Goal: Information Seeking & Learning: Learn about a topic

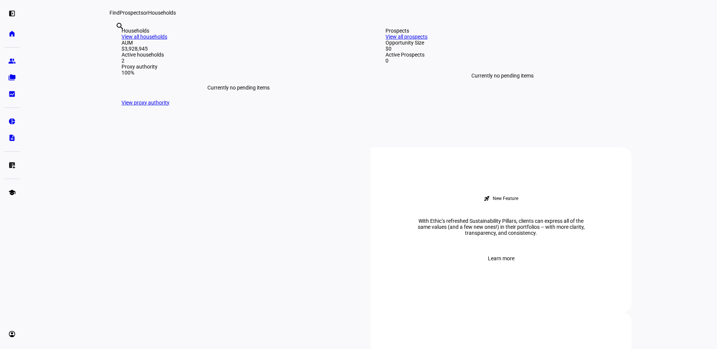
scroll to position [187, 0]
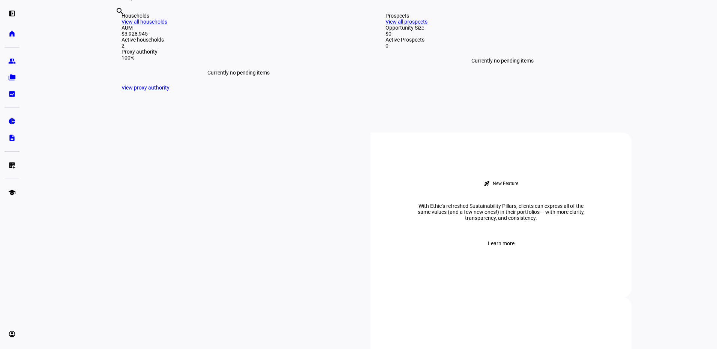
click at [167, 25] on link "View all households" at bounding box center [144, 22] width 46 height 6
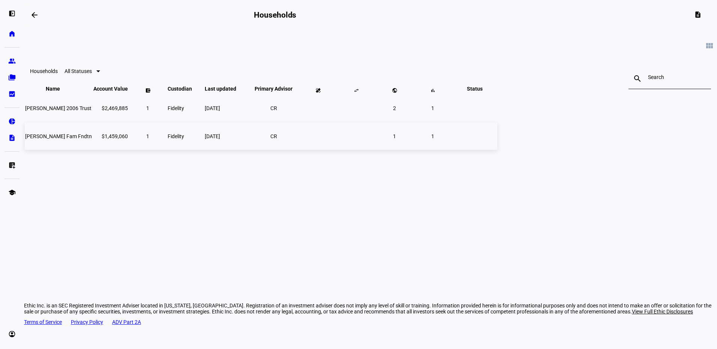
click at [92, 139] on span "[PERSON_NAME] Fam Fndtn" at bounding box center [58, 136] width 67 height 6
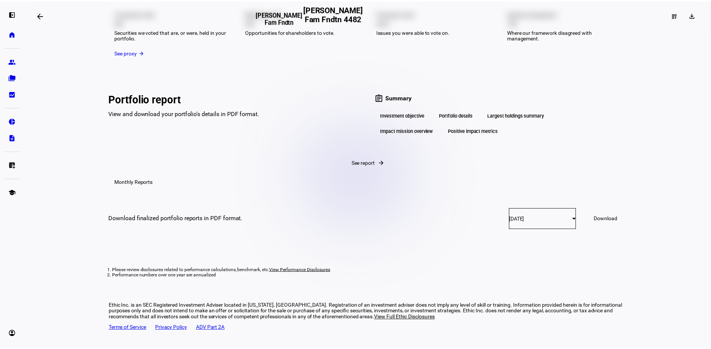
scroll to position [1061, 0]
click at [474, 122] on div "Portfolio details" at bounding box center [460, 115] width 46 height 13
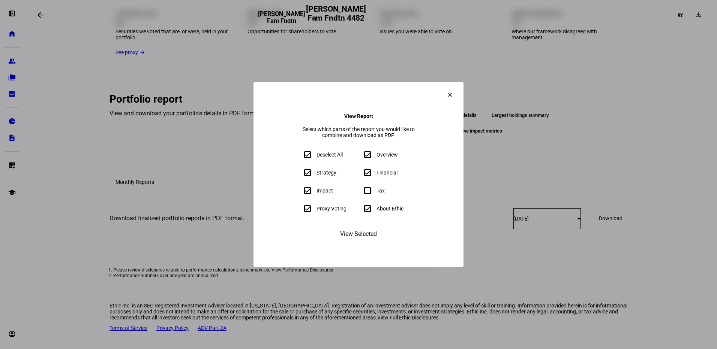
click at [367, 243] on span "View Selected" at bounding box center [358, 234] width 37 height 18
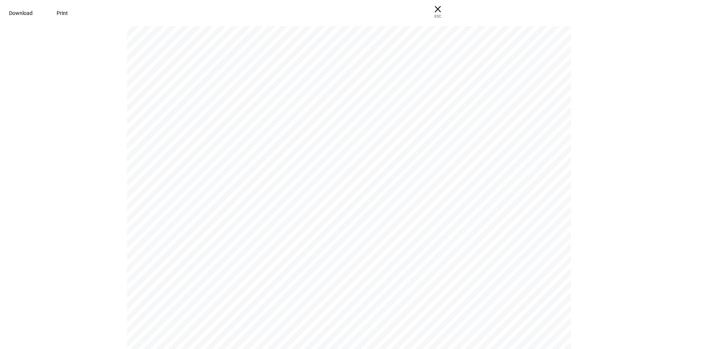
scroll to position [3598, 0]
drag, startPoint x: 168, startPoint y: 41, endPoint x: 211, endPoint y: 45, distance: 44.0
click at [211, 45] on div "Pillar visualization Explore the interconnected sustainability issue areas rele…" at bounding box center [352, 224] width 450 height 583
click at [240, 204] on span "Leadership & Management" at bounding box center [226, 198] width 121 height 10
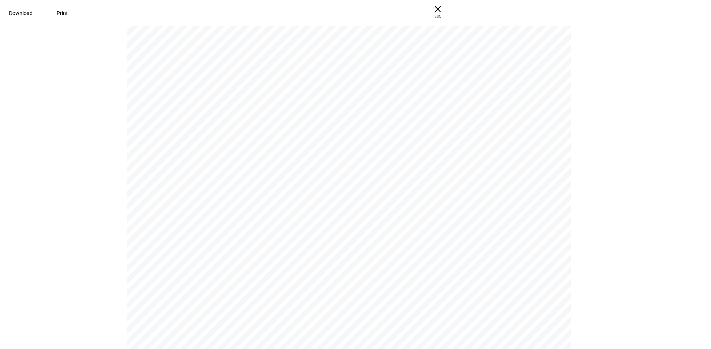
click at [212, 175] on div "Pillar visualization Explore the interconnected sustainability issue areas rele…" at bounding box center [352, 111] width 450 height 583
drag, startPoint x: 202, startPoint y: 236, endPoint x: 205, endPoint y: 238, distance: 3.9
click at [202, 237] on div "Pillar visualization Explore the interconnected sustainability issue areas rele…" at bounding box center [352, 111] width 450 height 583
click at [450, 7] on span "× ESC" at bounding box center [438, 12] width 24 height 24
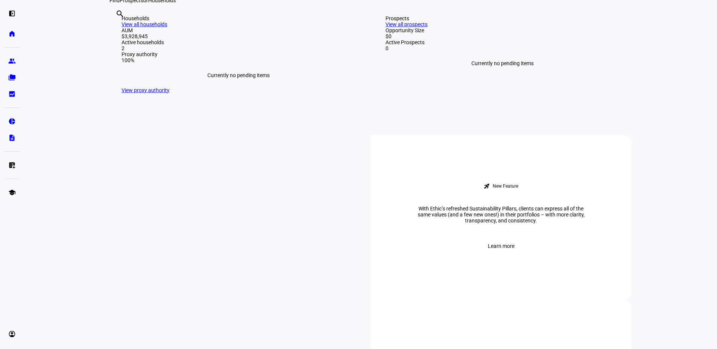
scroll to position [252, 0]
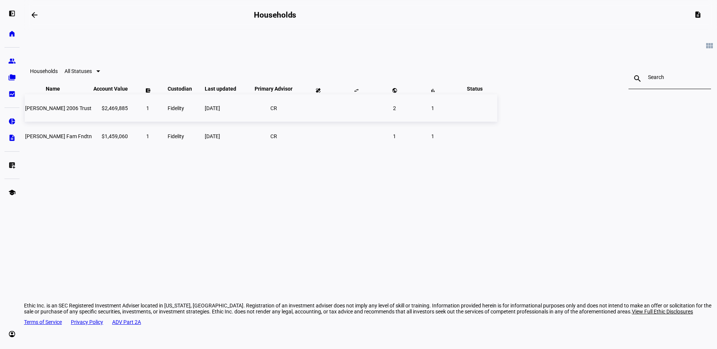
click at [92, 122] on td "[PERSON_NAME] 2006 Trust" at bounding box center [58, 107] width 67 height 27
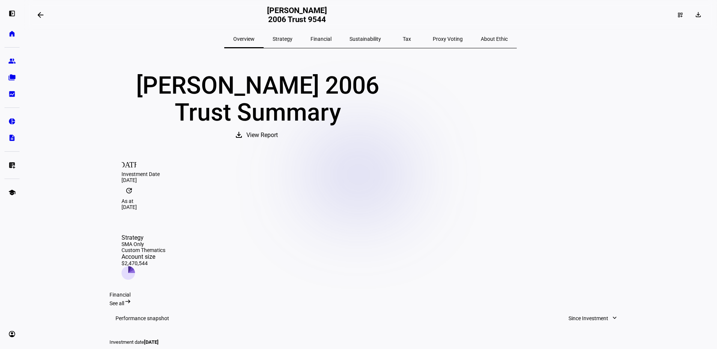
click at [292, 38] on span "Strategy" at bounding box center [282, 38] width 20 height 5
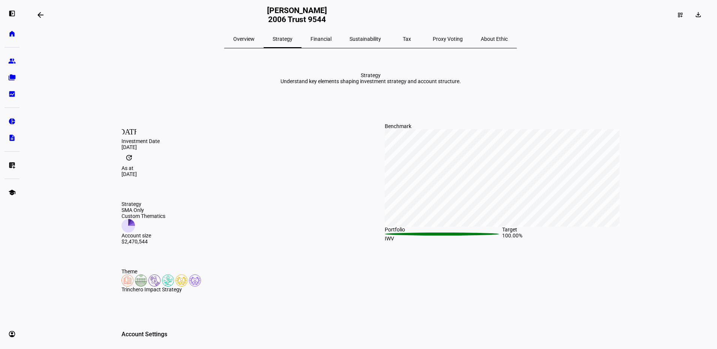
click at [331, 37] on span "Financial" at bounding box center [320, 38] width 21 height 5
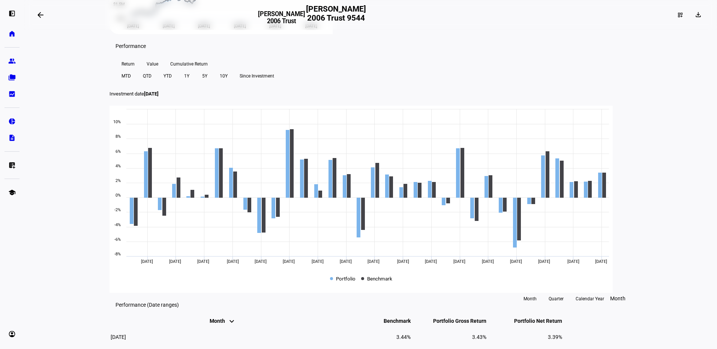
scroll to position [6, 0]
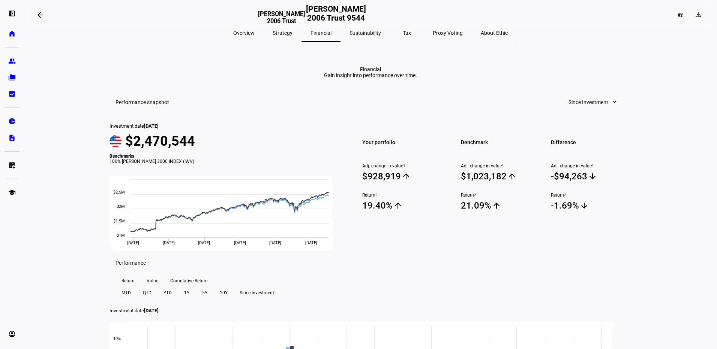
click at [373, 31] on span "Sustainability" at bounding box center [364, 32] width 31 height 5
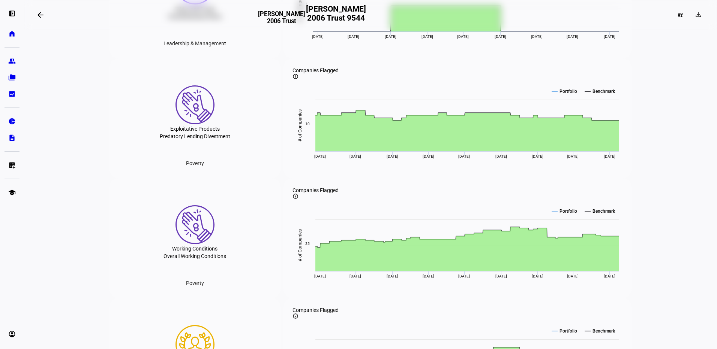
scroll to position [1917, 0]
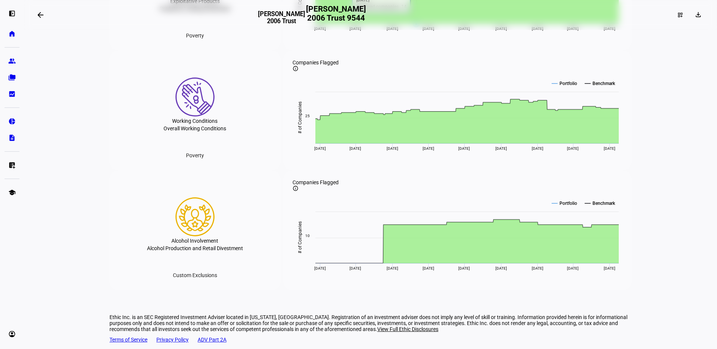
click at [414, 24] on icon at bounding box center [466, 2] width 303 height 41
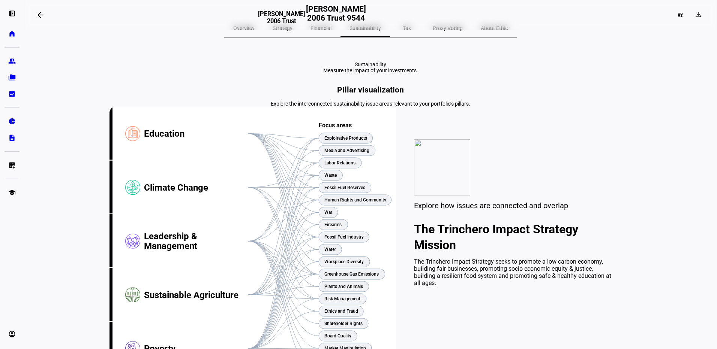
scroll to position [0, 0]
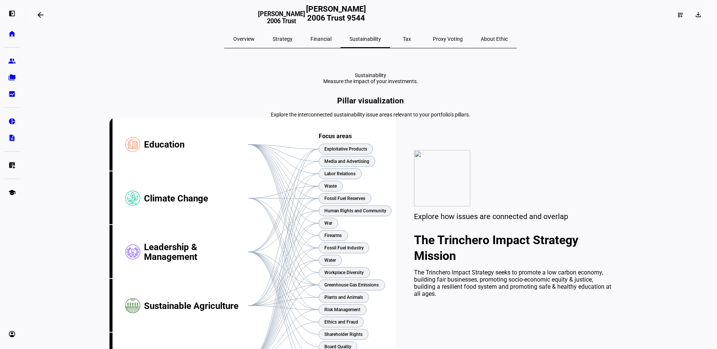
click at [403, 35] on span "Tax" at bounding box center [407, 39] width 8 height 18
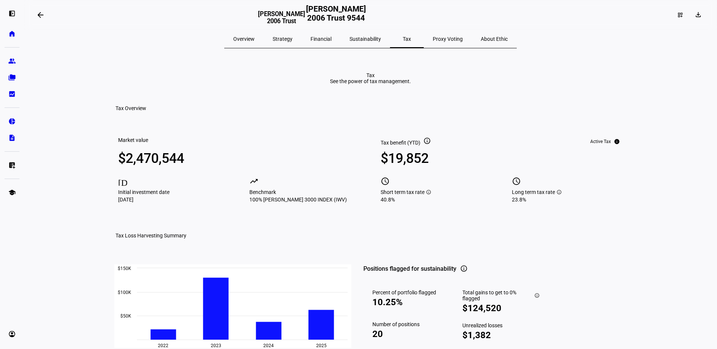
click at [438, 37] on span "Proxy Voting" at bounding box center [447, 38] width 30 height 5
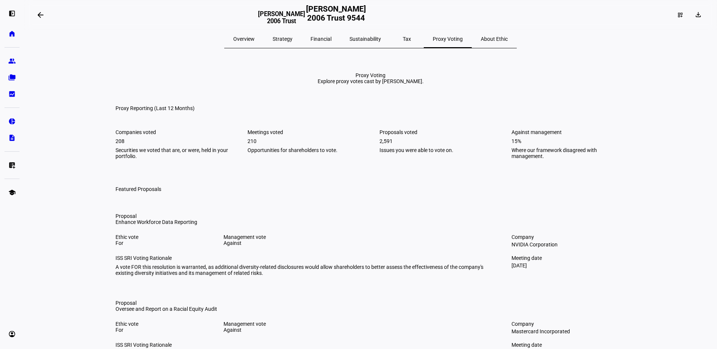
click at [480, 40] on span "About Ethic" at bounding box center [493, 38] width 27 height 5
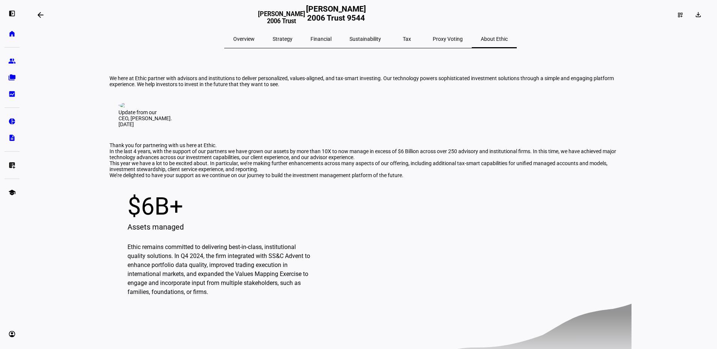
click at [289, 35] on span "Strategy" at bounding box center [282, 39] width 20 height 18
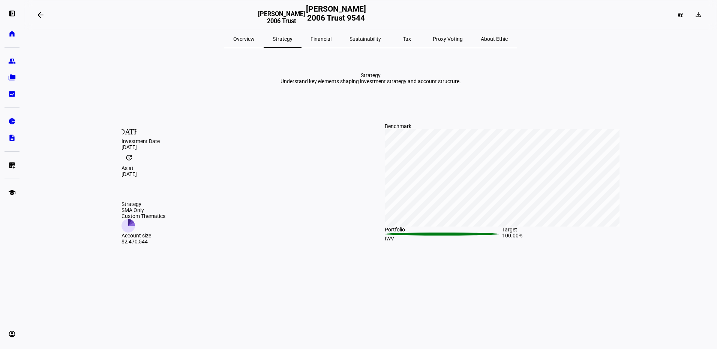
click at [254, 38] on span "Overview" at bounding box center [243, 38] width 21 height 5
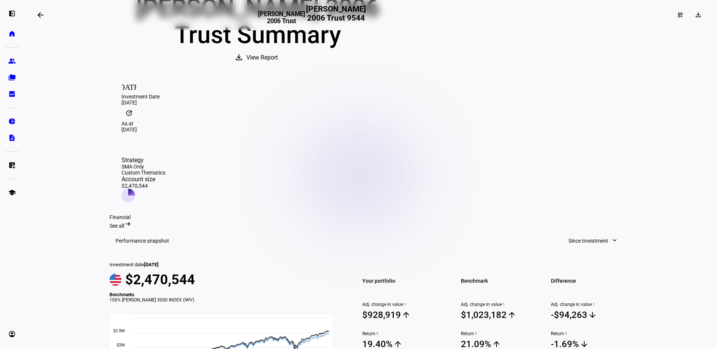
scroll to position [112, 0]
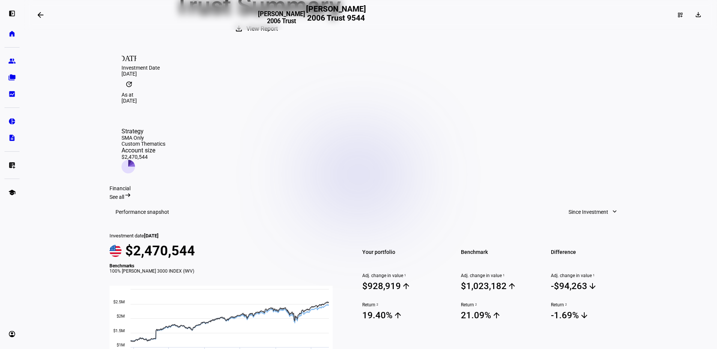
click at [278, 38] on span "View Report" at bounding box center [261, 29] width 31 height 18
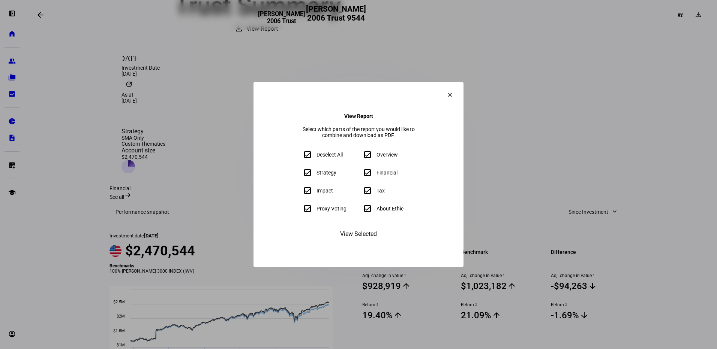
click at [459, 86] on span at bounding box center [450, 95] width 18 height 18
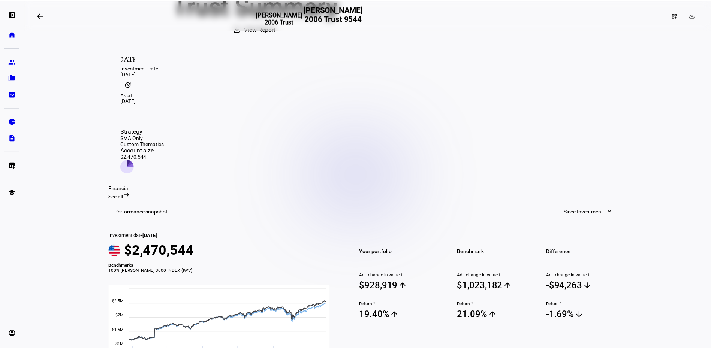
scroll to position [0, 0]
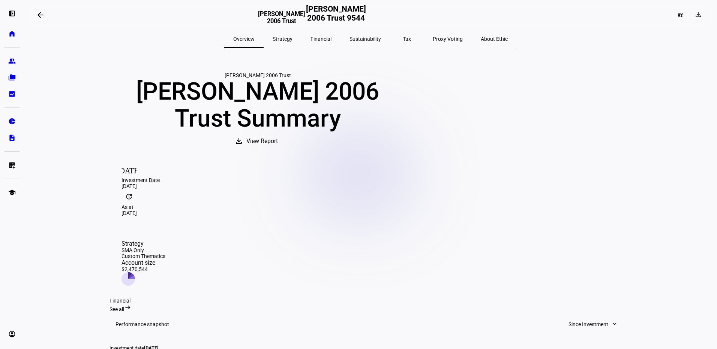
click at [292, 40] on span "Strategy" at bounding box center [282, 38] width 20 height 5
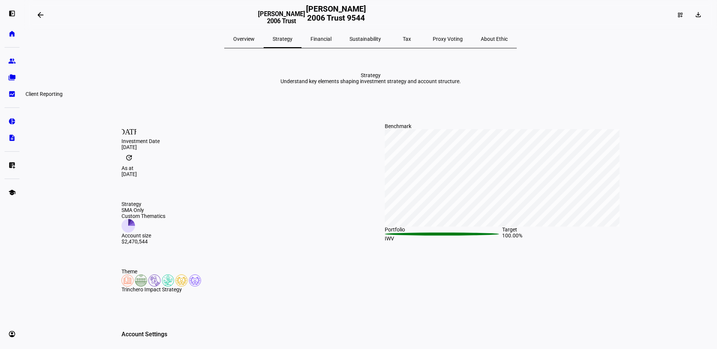
click at [10, 92] on eth-mat-symbol "bid_landscape" at bounding box center [11, 93] width 7 height 7
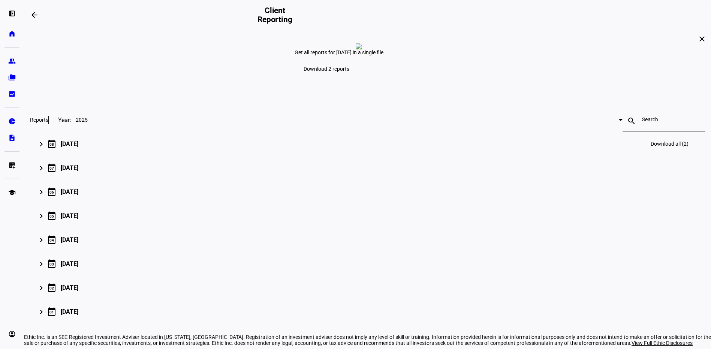
click at [187, 153] on div "keyboard_arrow_right calendar_today [DATE] Download all (2)" at bounding box center [366, 144] width 654 height 18
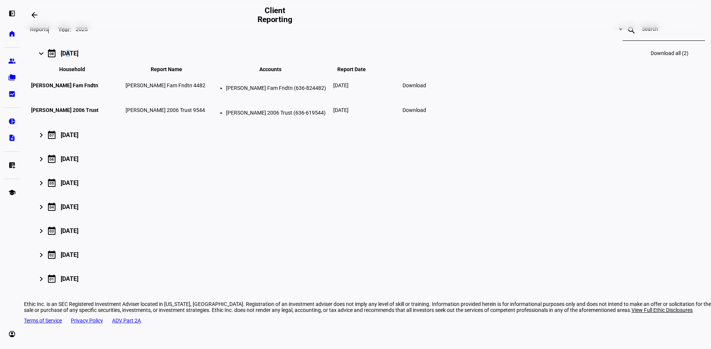
scroll to position [112, 0]
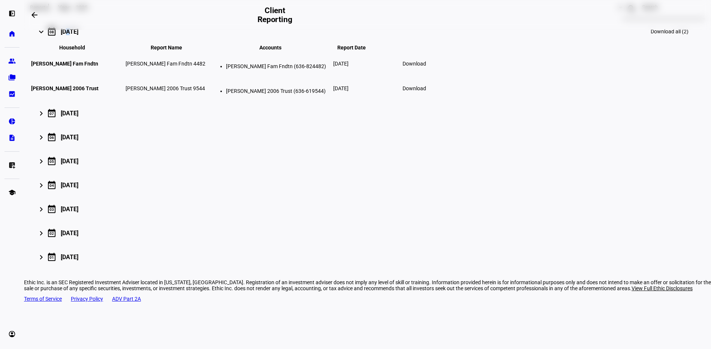
click at [426, 67] on span "Download" at bounding box center [415, 64] width 24 height 6
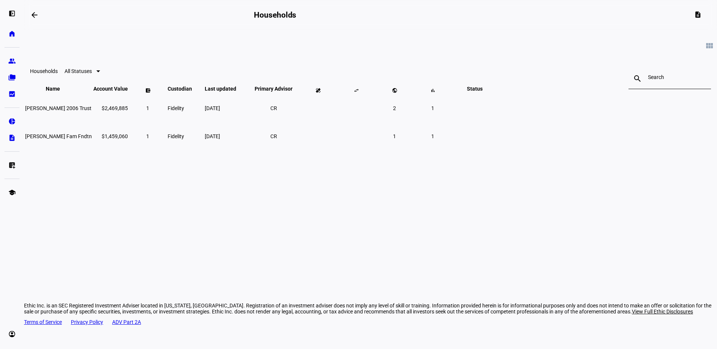
click at [641, 89] on eth-card-list "view_module Households All Statuses search close Name keyboard_arrow_down keybo…" at bounding box center [370, 123] width 693 height 187
click at [12, 60] on eth-mat-symbol "group" at bounding box center [11, 60] width 7 height 7
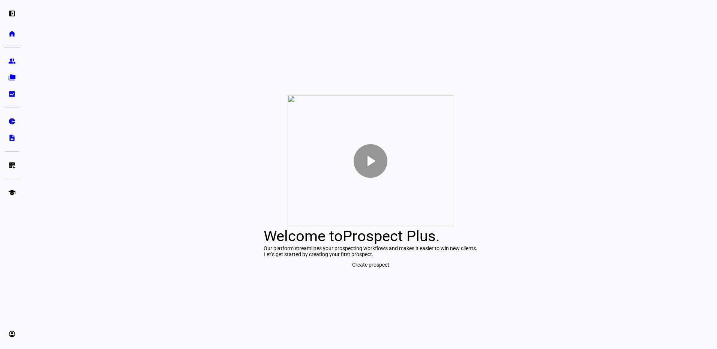
click at [368, 272] on span "Create prospect" at bounding box center [370, 264] width 37 height 15
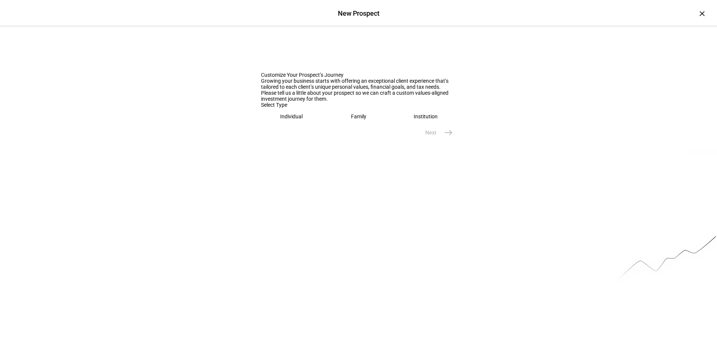
click at [299, 120] on div "Individual" at bounding box center [291, 117] width 22 height 6
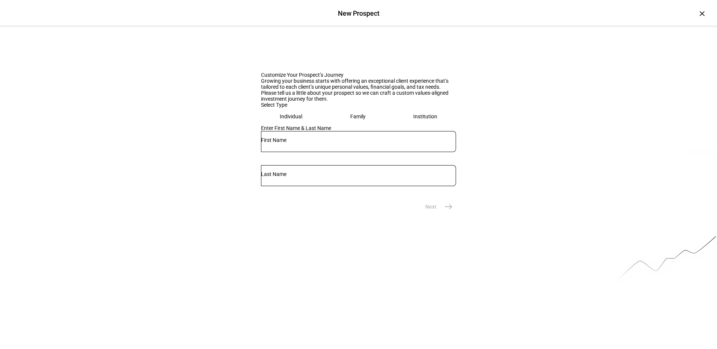
click at [321, 143] on input "text" at bounding box center [358, 140] width 195 height 6
type input "Margaret"
click at [372, 177] on input "text" at bounding box center [358, 174] width 195 height 6
type input "Dewitt"
click at [447, 211] on mat-icon "east" at bounding box center [448, 206] width 9 height 9
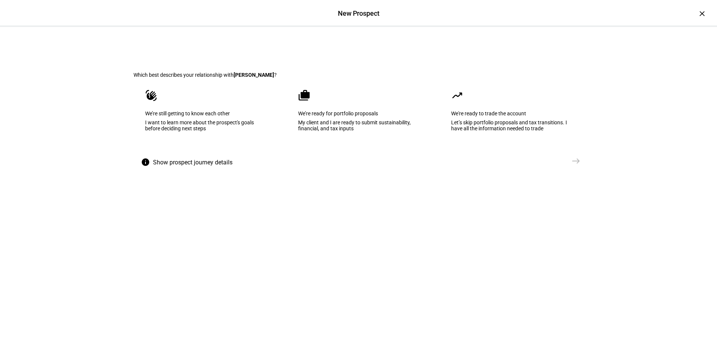
click at [234, 154] on eth-mega-radio-button "waving_hand We’re still getting to know each other I want to learn more about t…" at bounding box center [205, 116] width 144 height 76
click at [578, 169] on span "east" at bounding box center [575, 161] width 15 height 15
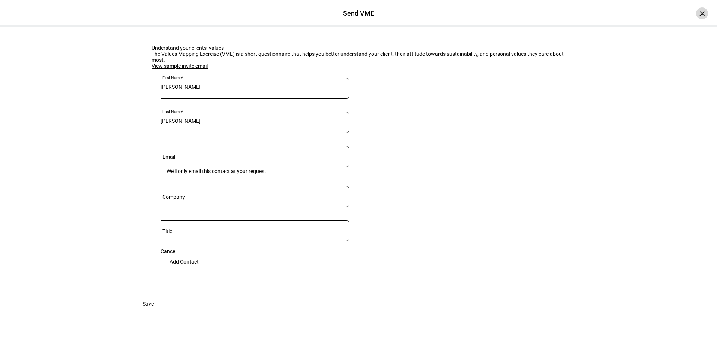
click at [696, 13] on div "×" at bounding box center [702, 13] width 12 height 12
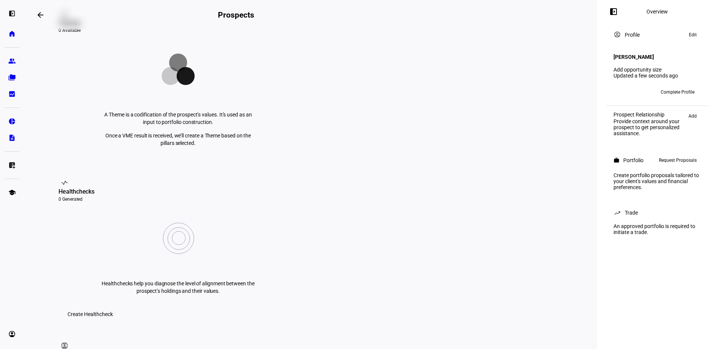
scroll to position [150, 0]
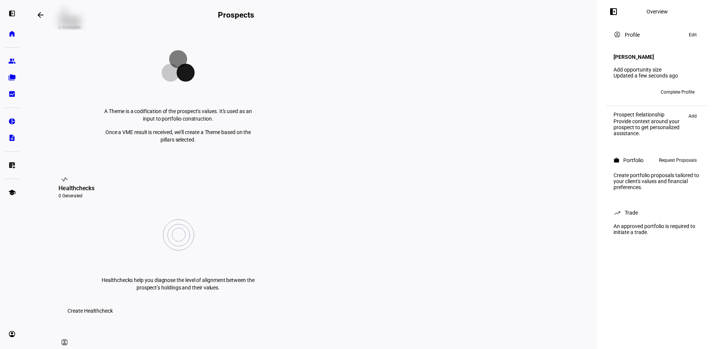
click at [140, 123] on p "A Theme is a codification of the prospect’s values. It’s used as an input to po…" at bounding box center [177, 115] width 157 height 15
click at [171, 68] on circle at bounding box center [178, 59] width 18 height 18
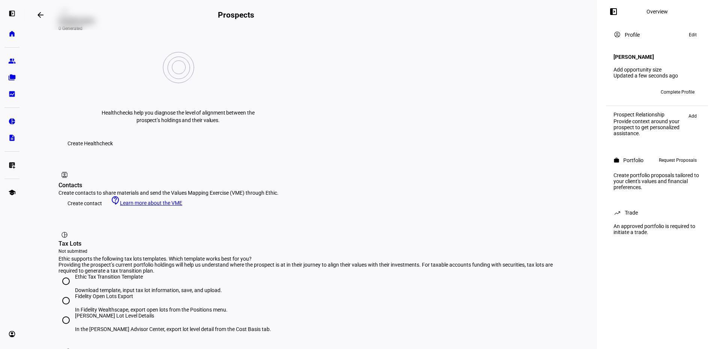
scroll to position [343, 0]
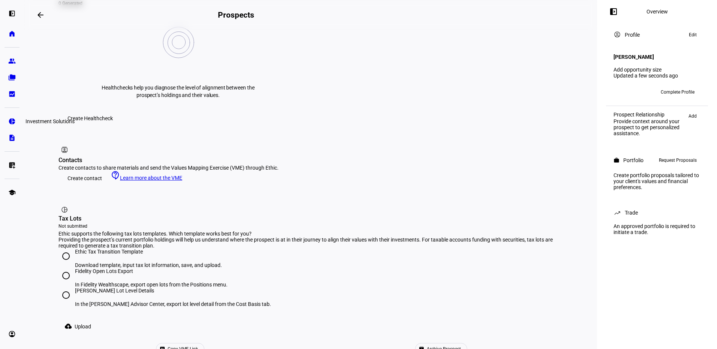
click at [10, 126] on link "pie_chart Investment Solutions" at bounding box center [11, 121] width 15 height 15
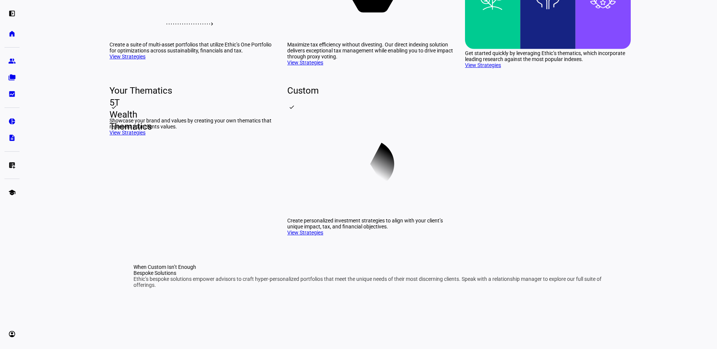
scroll to position [187, 0]
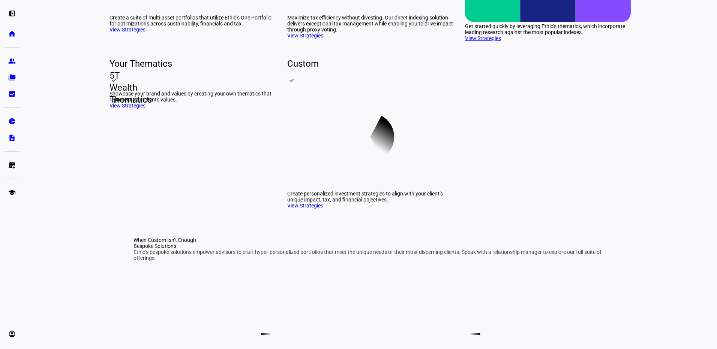
click at [487, 41] on link "View Strategies" at bounding box center [483, 38] width 36 height 6
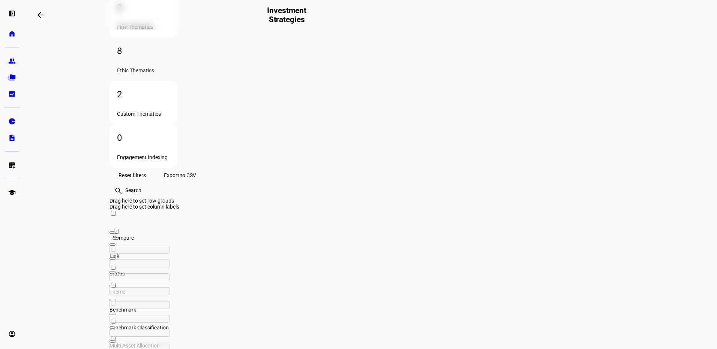
scroll to position [148, 0]
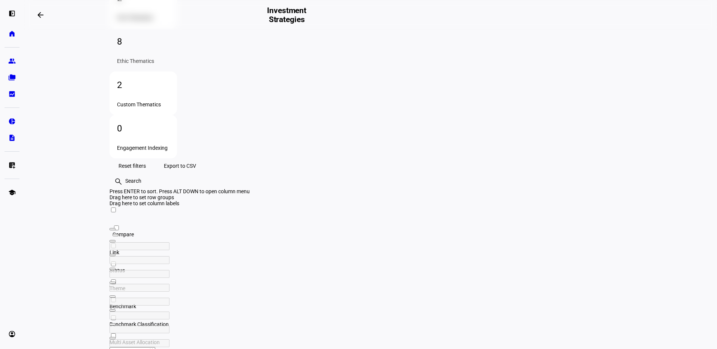
drag, startPoint x: 326, startPoint y: 109, endPoint x: 376, endPoint y: 108, distance: 49.8
click at [261, 278] on div at bounding box center [185, 278] width 152 height 0
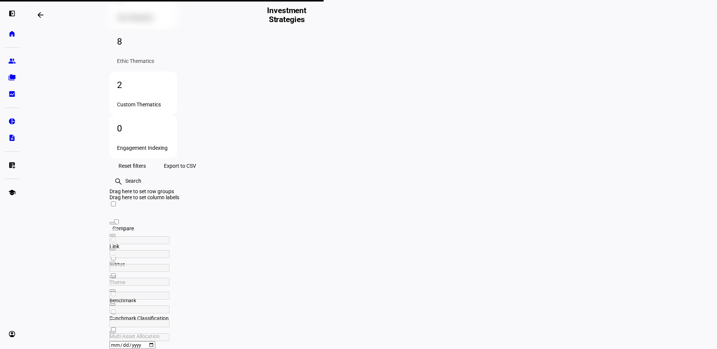
scroll to position [111, 0]
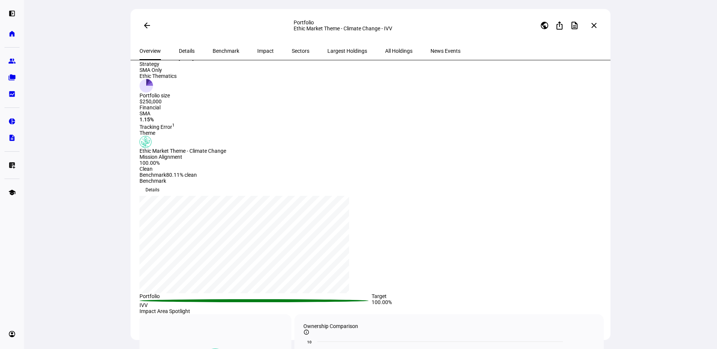
scroll to position [37, 0]
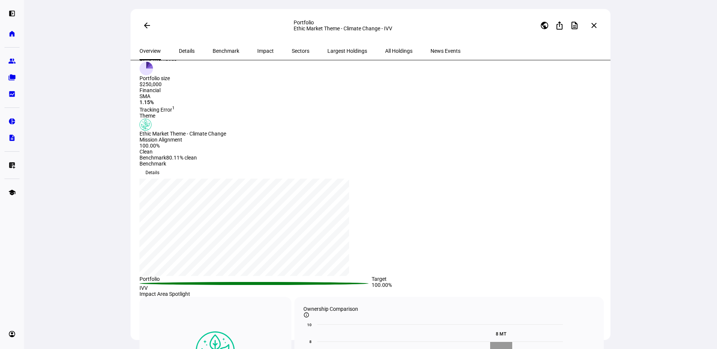
click at [187, 51] on span "Details" at bounding box center [187, 50] width 16 height 5
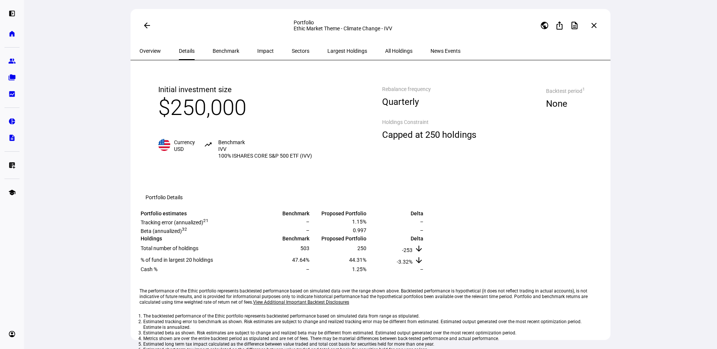
click at [214, 50] on span "Benchmark" at bounding box center [226, 50] width 27 height 5
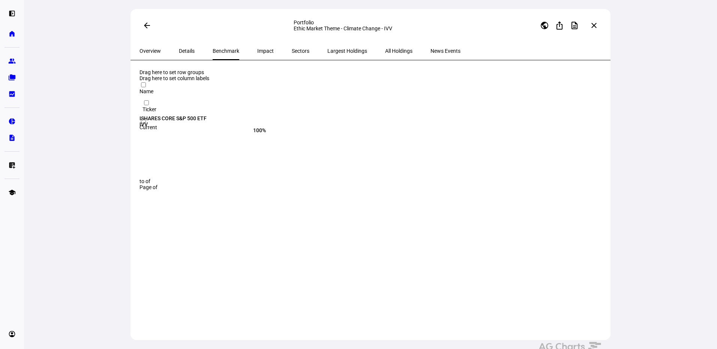
click at [257, 52] on span "Impact" at bounding box center [265, 50] width 16 height 5
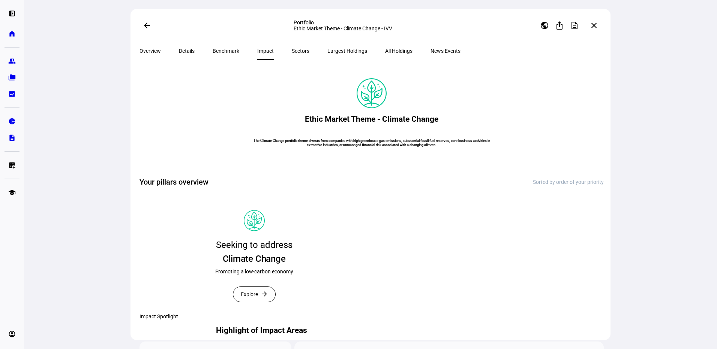
click at [292, 51] on span "Sectors" at bounding box center [301, 50] width 18 height 5
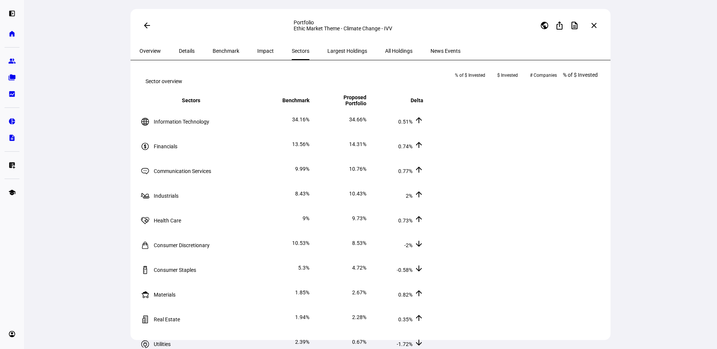
click at [327, 49] on span "Largest Holdings" at bounding box center [347, 50] width 40 height 5
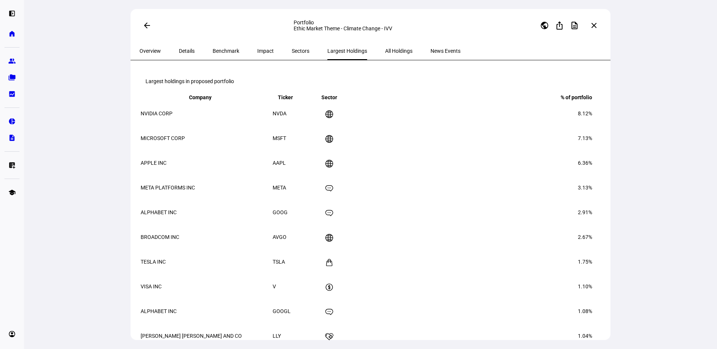
click at [385, 50] on span "All Holdings" at bounding box center [398, 50] width 27 height 5
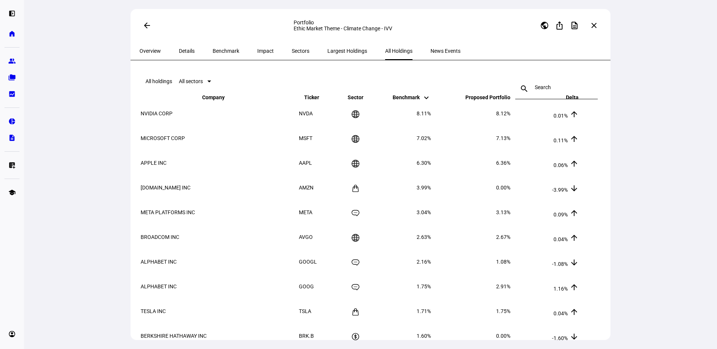
click at [430, 50] on span "News Events" at bounding box center [445, 50] width 30 height 5
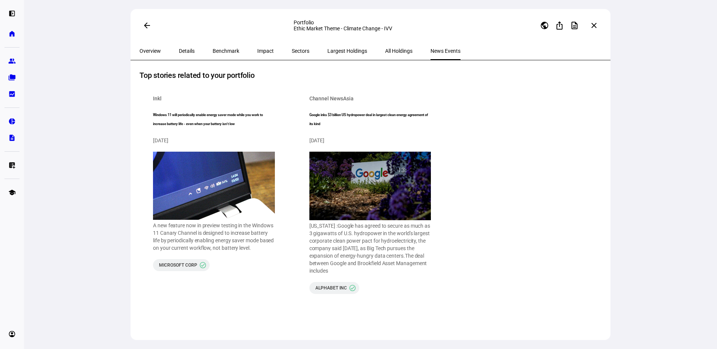
click at [257, 47] on span "Impact" at bounding box center [265, 51] width 16 height 18
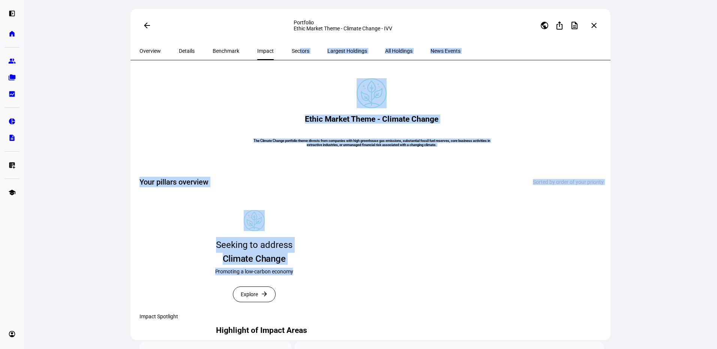
drag, startPoint x: 276, startPoint y: 48, endPoint x: 441, endPoint y: 288, distance: 290.8
click at [441, 288] on plt-strategy-portfolio-page "arrow_back Portfolio Ethic Market Theme - Climate Change - IVV public ios_share…" at bounding box center [370, 185] width 480 height 353
drag, startPoint x: 441, startPoint y: 288, endPoint x: 439, endPoint y: 283, distance: 4.7
click at [439, 283] on div "Seeking to address Climate Change Promoting a low-carbon economy Explore arrow_…" at bounding box center [371, 257] width 464 height 112
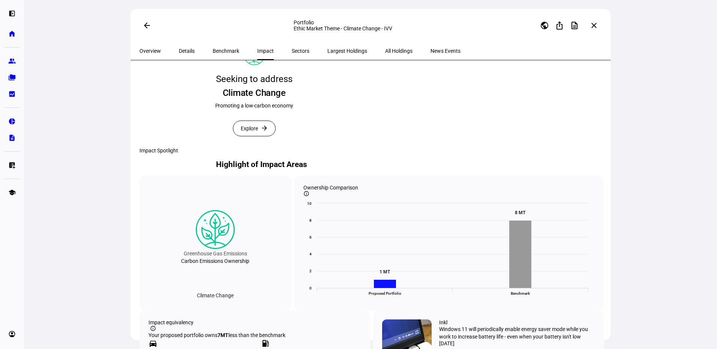
scroll to position [225, 0]
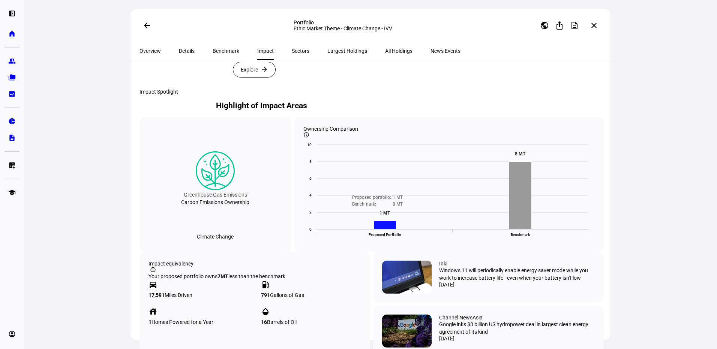
click at [259, 89] on mat-card "Seeking to address Climate Change Promoting a low-carbon economy Explore arrow_…" at bounding box center [253, 32] width 229 height 112
click at [258, 77] on span at bounding box center [254, 69] width 42 height 15
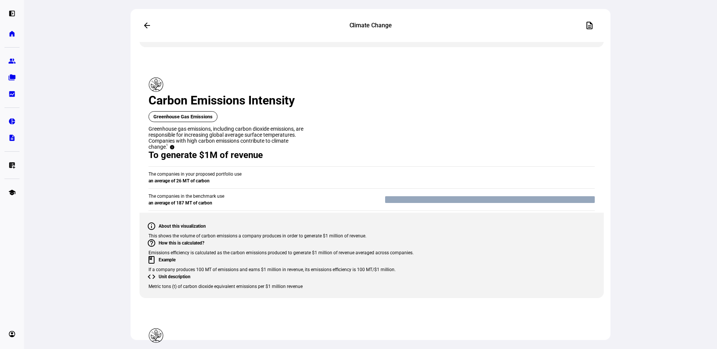
scroll to position [600, 0]
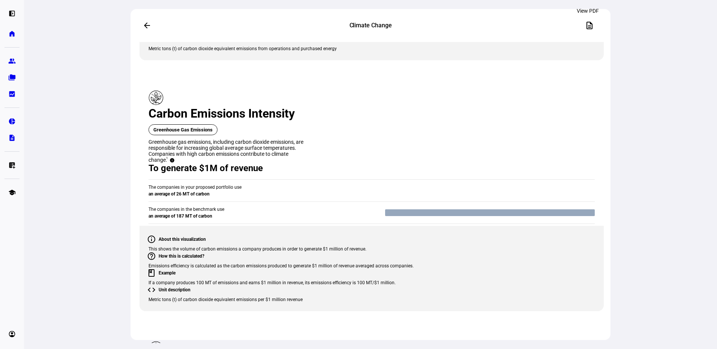
click at [585, 21] on span at bounding box center [589, 25] width 18 height 18
click at [585, 24] on mat-icon "description" at bounding box center [589, 25] width 9 height 9
click at [585, 22] on mat-icon "description" at bounding box center [589, 25] width 9 height 9
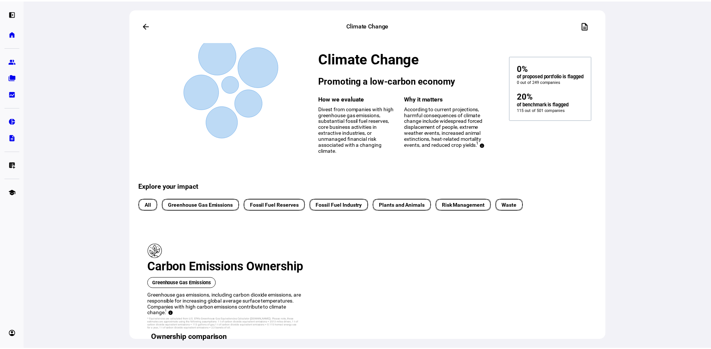
scroll to position [0, 0]
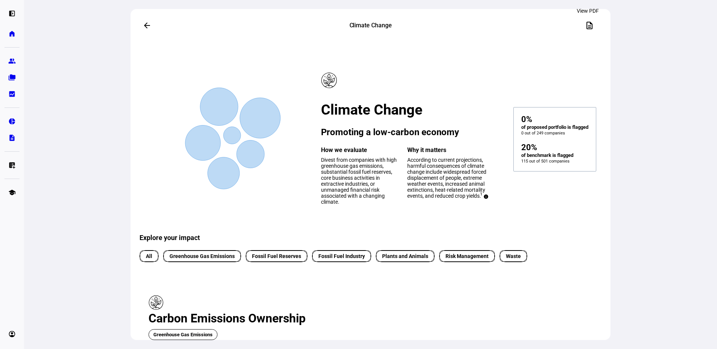
click at [585, 23] on mat-icon "description" at bounding box center [589, 25] width 9 height 9
click at [587, 22] on mat-icon "description" at bounding box center [589, 25] width 9 height 9
click at [587, 24] on mat-icon "description" at bounding box center [589, 25] width 9 height 9
click at [641, 84] on div "arrow_back Climate Change description Created with Highcharts 9.1.2 ● Risk Mana…" at bounding box center [370, 174] width 693 height 349
click at [588, 25] on mat-icon "description" at bounding box center [589, 25] width 9 height 9
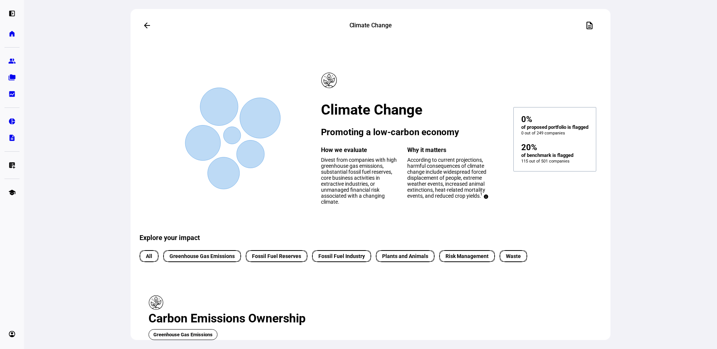
click at [588, 25] on mat-icon "description" at bounding box center [589, 25] width 9 height 9
click at [145, 22] on mat-icon "arrow_back" at bounding box center [146, 25] width 9 height 9
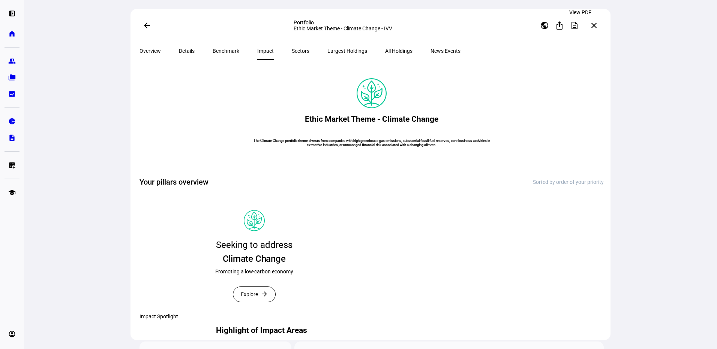
click at [578, 27] on mat-icon "description" at bounding box center [574, 25] width 9 height 9
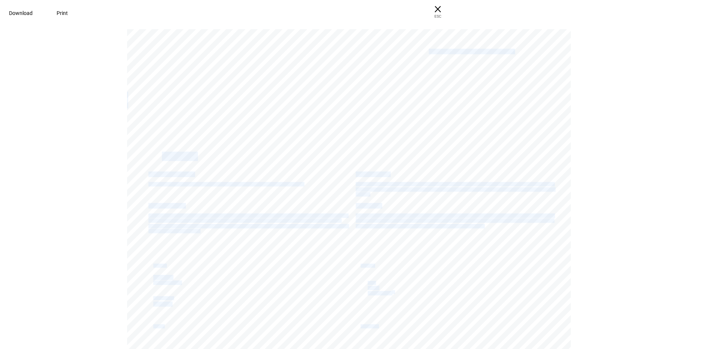
drag, startPoint x: 200, startPoint y: 159, endPoint x: 163, endPoint y: 155, distance: 36.6
click at [163, 155] on div "Investment Strategies Explore all the investment strategies at your firm, inclu…" at bounding box center [352, 320] width 450 height 583
click at [164, 155] on span "$250,000" at bounding box center [179, 157] width 34 height 8
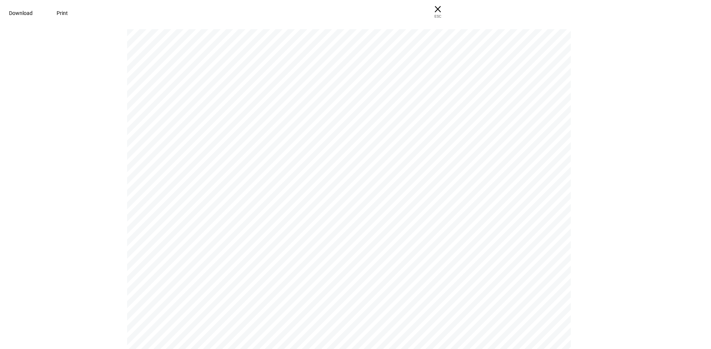
click at [647, 75] on pdf-viewer "Investment Strategies Explore all the investment strategies at your firm, inclu…" at bounding box center [356, 189] width 706 height 320
click at [33, 11] on span "Download" at bounding box center [21, 13] width 24 height 6
click at [692, 24] on div "Download Print × ESC" at bounding box center [355, 13] width 711 height 26
